Goal: Check status: Check status

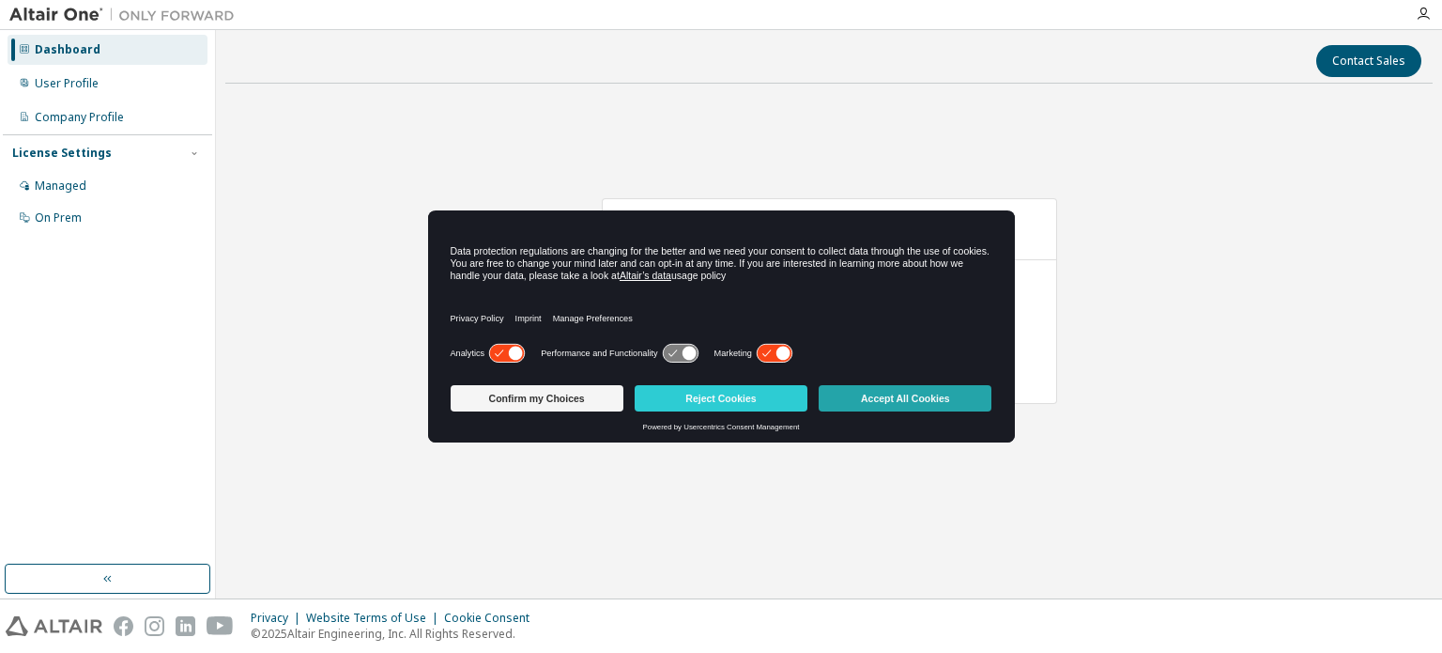
click at [895, 398] on button "Accept All Cookies" at bounding box center [905, 398] width 173 height 26
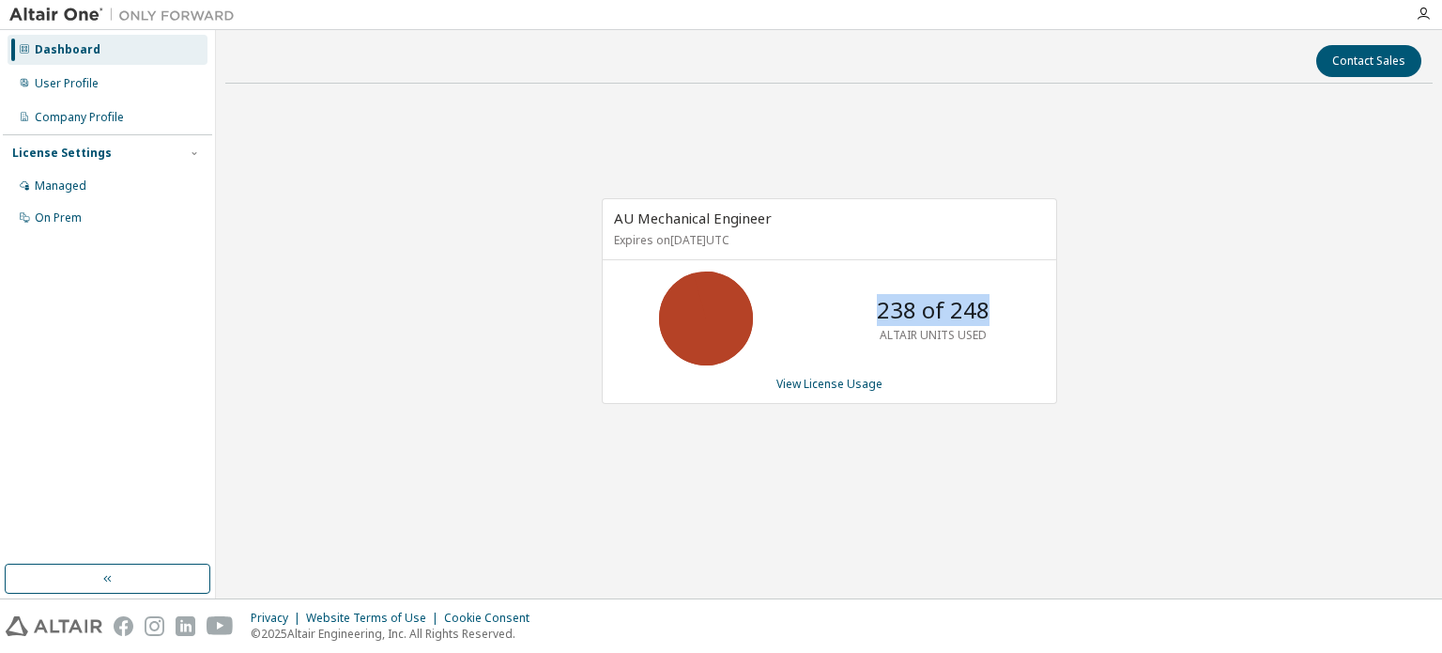
drag, startPoint x: 883, startPoint y: 309, endPoint x: 982, endPoint y: 311, distance: 99.5
click at [982, 311] on p "238 of 248" at bounding box center [933, 310] width 113 height 32
click at [1105, 311] on div "AU Mechanical Engineer Expires on [DATE] UTC 238 of 248 ALTAIR UNITS USED View …" at bounding box center [828, 311] width 1207 height 424
click at [791, 101] on div "AU Mechanical Engineer Expires on March 31, 2026 UTC 238 of 248 ALTAIR UNITS US…" at bounding box center [828, 311] width 1207 height 424
